Goal: Entertainment & Leisure: Consume media (video, audio)

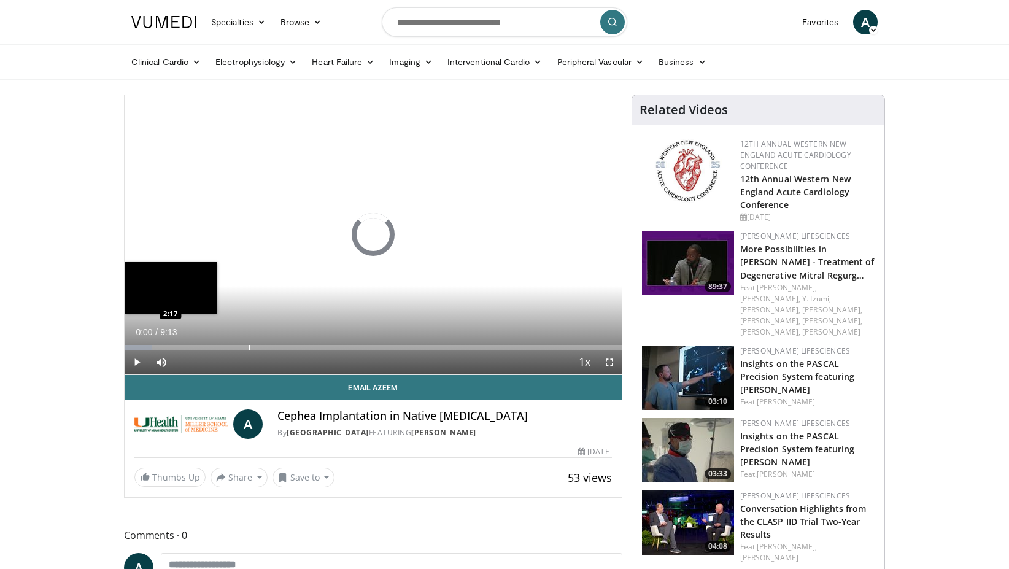
click at [249, 346] on div "Progress Bar" at bounding box center [249, 347] width 1 height 5
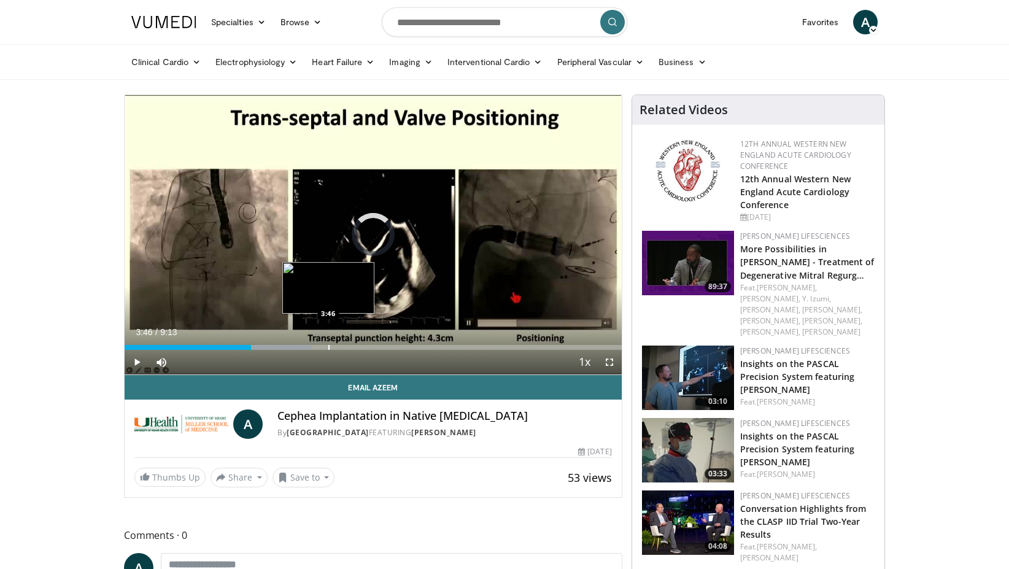
click at [328, 347] on div "Progress Bar" at bounding box center [328, 347] width 1 height 5
